Goal: Information Seeking & Learning: Learn about a topic

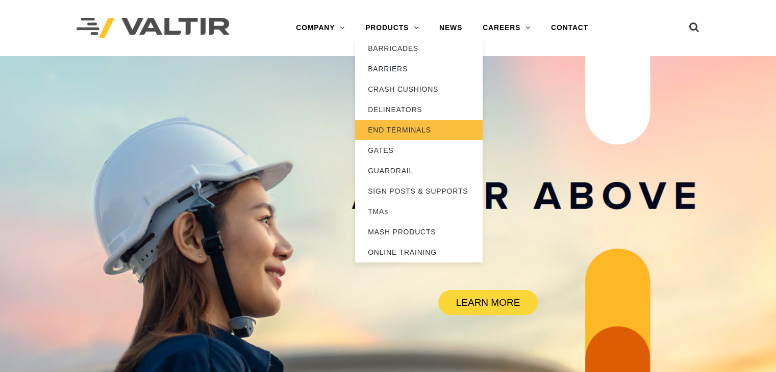
click at [402, 135] on link "END TERMINALS" at bounding box center [419, 130] width 128 height 20
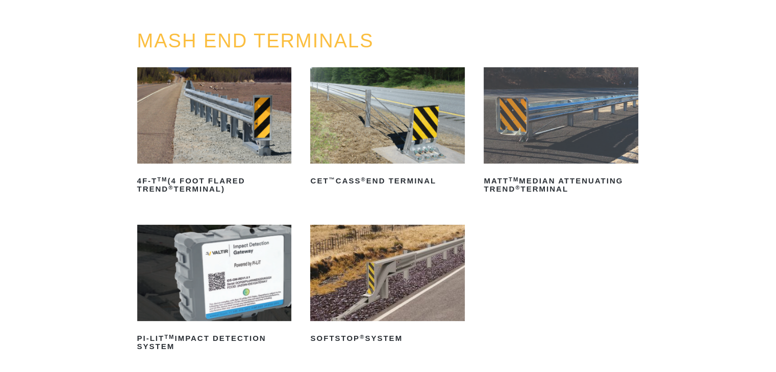
scroll to position [99, 0]
click at [366, 125] on img at bounding box center [387, 116] width 155 height 96
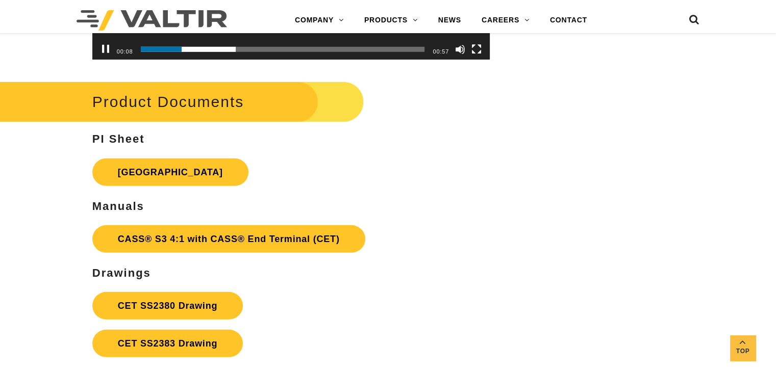
scroll to position [2985, 0]
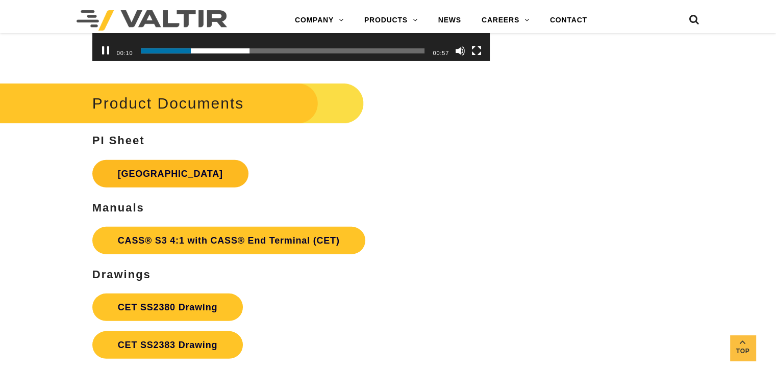
click at [201, 184] on link "[GEOGRAPHIC_DATA]" at bounding box center [170, 174] width 156 height 28
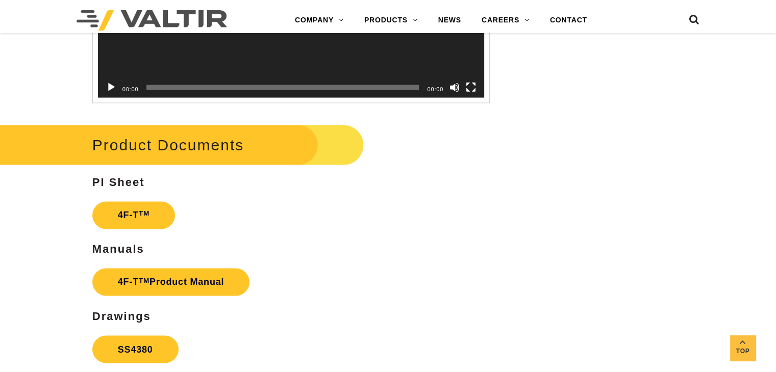
scroll to position [1661, 0]
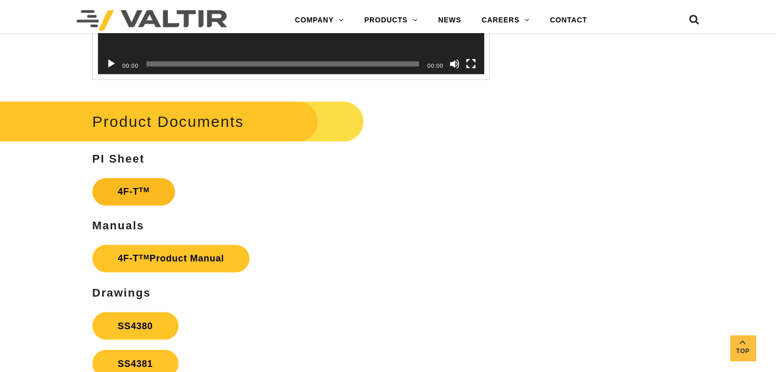
click at [153, 192] on link "4F-T TM" at bounding box center [133, 192] width 83 height 28
